Goal: Task Accomplishment & Management: Complete application form

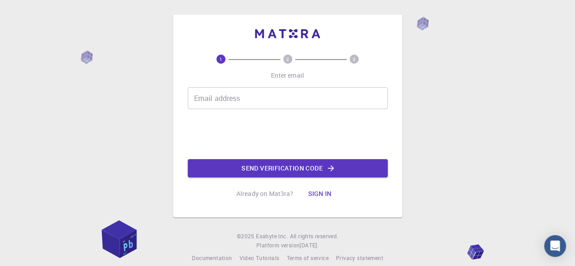
click at [258, 97] on input "Email address" at bounding box center [288, 98] width 200 height 22
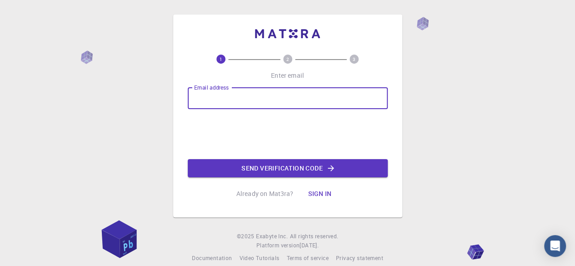
type input "[EMAIL_ADDRESS][DOMAIN_NAME]"
click at [272, 171] on button "Send verification code" at bounding box center [288, 168] width 200 height 18
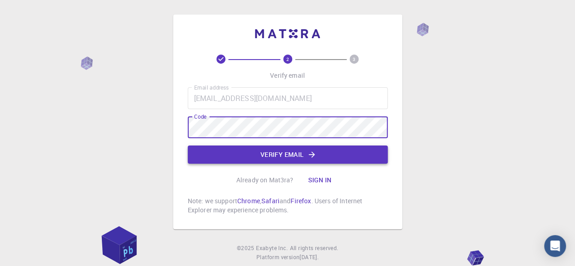
click at [295, 156] on button "Verify email" at bounding box center [288, 155] width 200 height 18
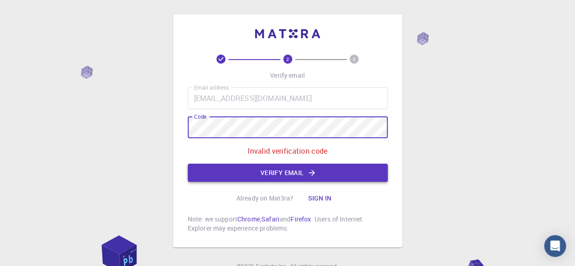
click at [290, 172] on button "Verify email" at bounding box center [288, 173] width 200 height 18
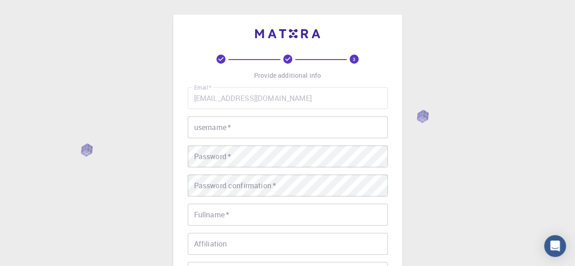
click at [258, 127] on input "username   *" at bounding box center [288, 127] width 200 height 22
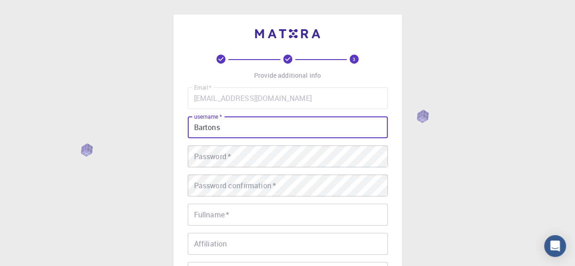
type input "Bartons"
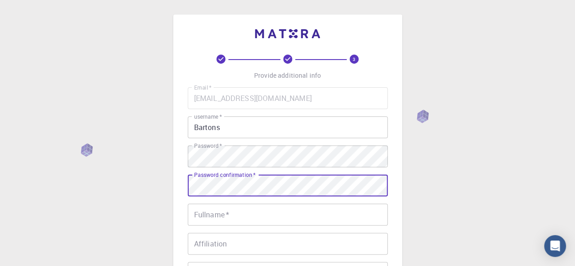
click at [263, 216] on input "Fullname   *" at bounding box center [288, 215] width 200 height 22
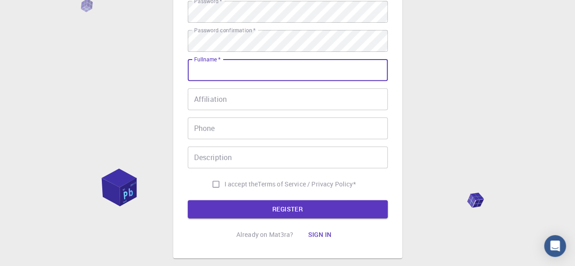
scroll to position [146, 0]
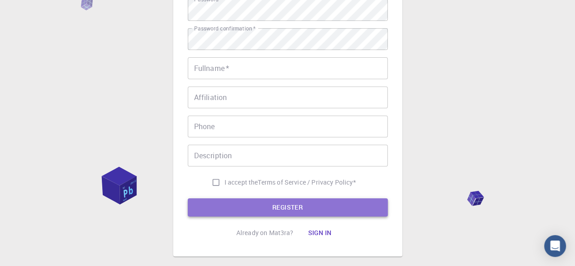
click at [282, 211] on button "REGISTER" at bounding box center [288, 207] width 200 height 18
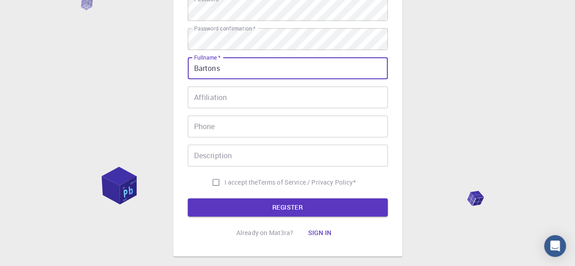
type input "Bartons"
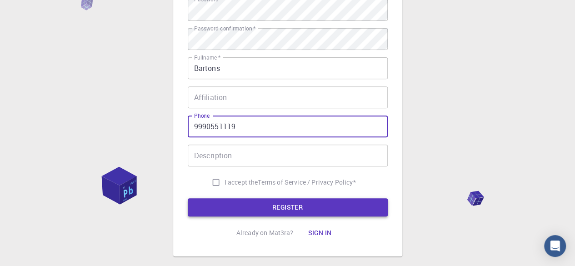
click at [301, 212] on button "REGISTER" at bounding box center [288, 207] width 200 height 18
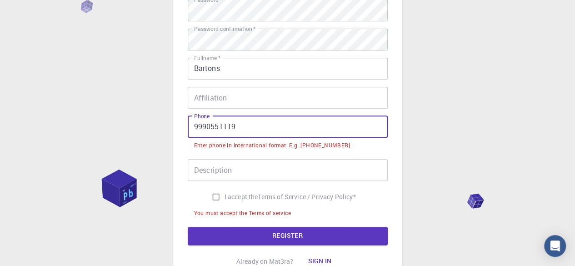
click at [194, 128] on input "9990551119" at bounding box center [288, 127] width 200 height 22
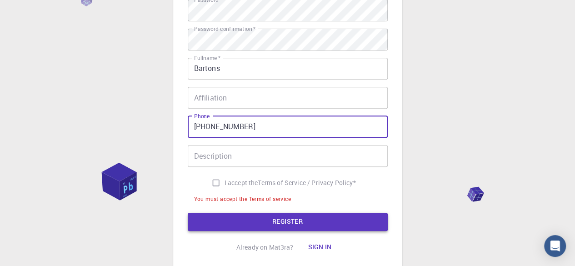
type input "[PHONE_NUMBER]"
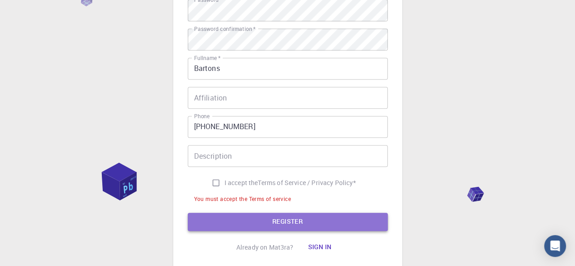
click at [296, 221] on button "REGISTER" at bounding box center [288, 222] width 200 height 18
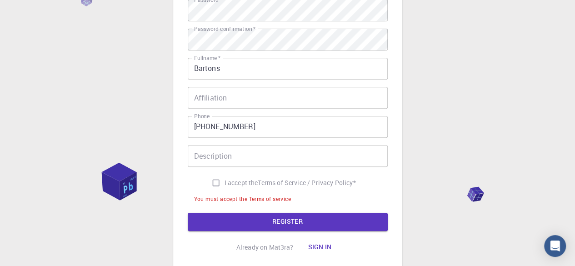
click at [214, 182] on input "I accept the Terms of Service / Privacy Policy *" at bounding box center [215, 182] width 17 height 17
checkbox input "true"
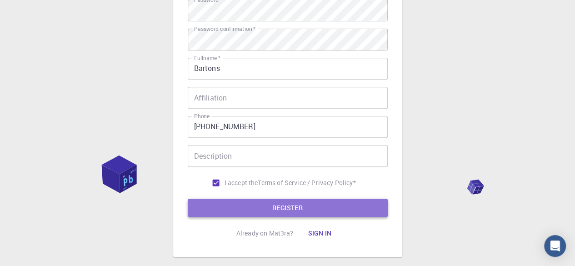
click at [276, 209] on button "REGISTER" at bounding box center [288, 208] width 200 height 18
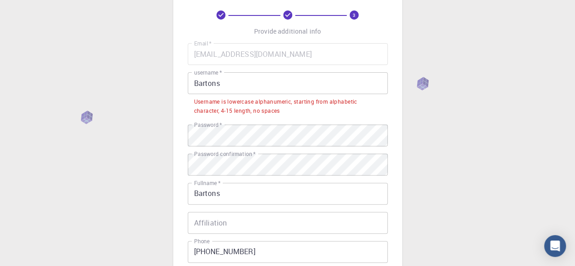
scroll to position [0, 0]
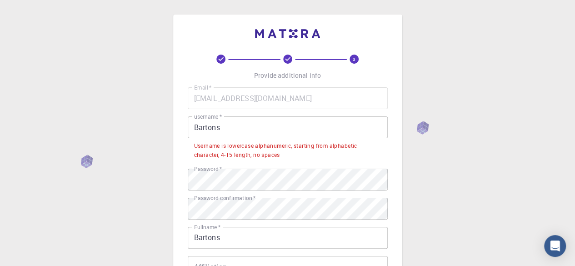
click at [196, 128] on input "Bartons" at bounding box center [288, 127] width 200 height 22
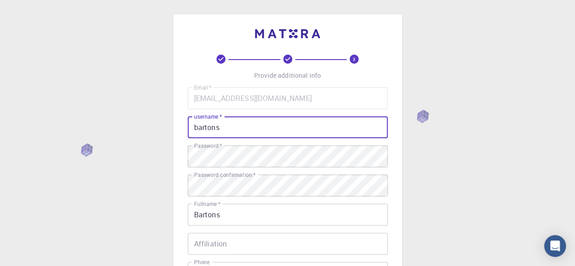
type input "bartons"
click at [445, 186] on div "3 Provide additional info Email   * [EMAIL_ADDRESS][DOMAIN_NAME] Email   * user…" at bounding box center [287, 231] width 575 height 463
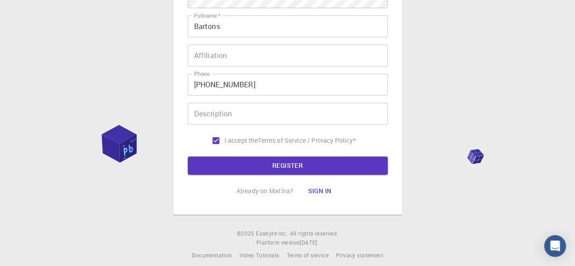
scroll to position [197, 0]
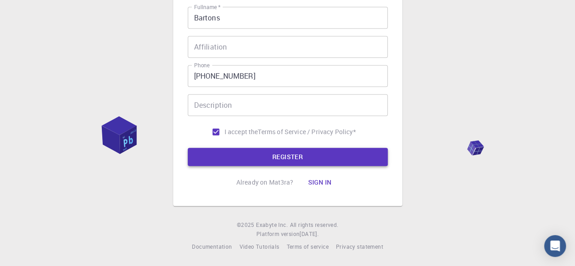
click at [293, 155] on button "REGISTER" at bounding box center [288, 157] width 200 height 18
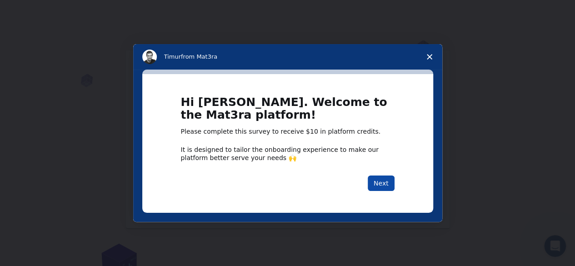
click at [382, 181] on button "Next" at bounding box center [381, 183] width 27 height 15
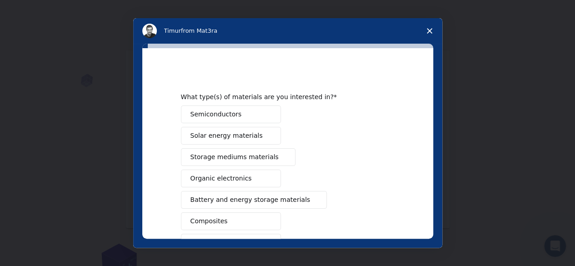
click at [430, 31] on polygon "Close survey" at bounding box center [429, 30] width 5 height 5
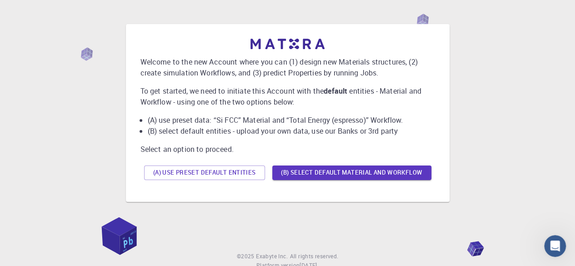
scroll to position [45, 0]
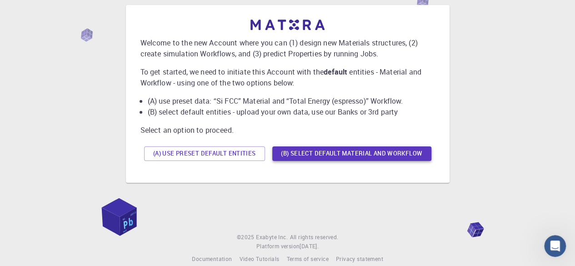
click at [342, 157] on button "(B) Select default material and workflow" at bounding box center [351, 153] width 159 height 15
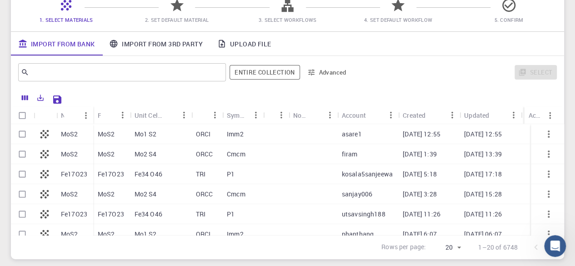
scroll to position [69, 0]
